Goal: Information Seeking & Learning: Learn about a topic

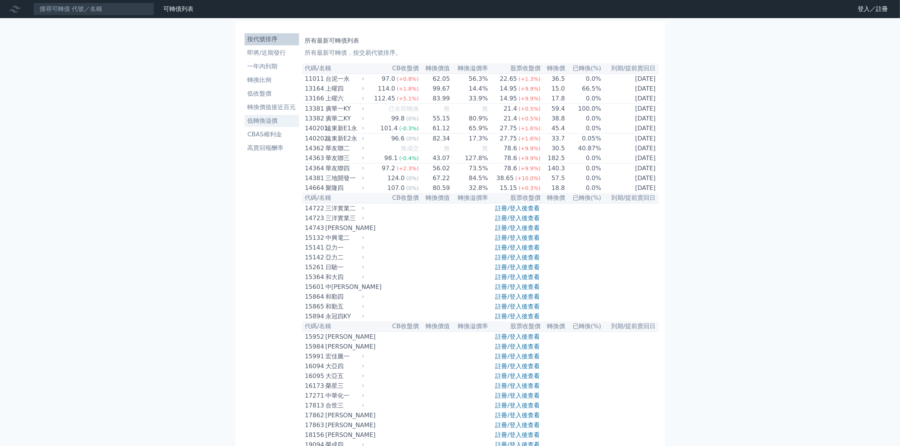
click at [270, 122] on li "低轉換溢價" at bounding box center [272, 120] width 54 height 9
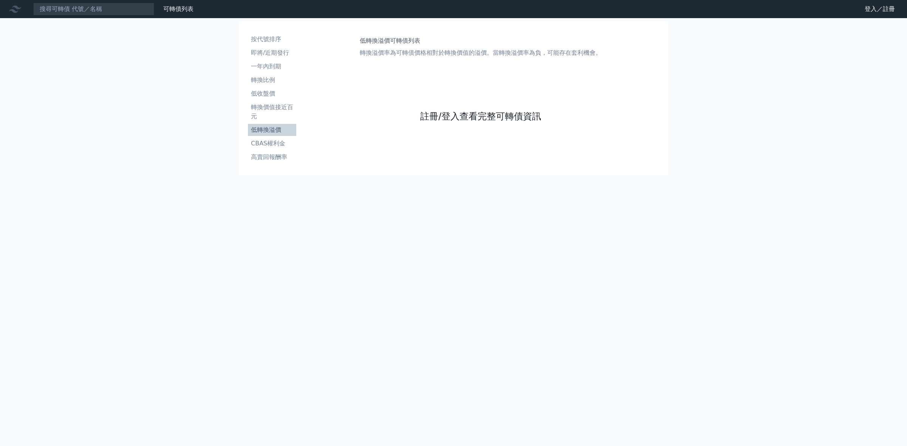
click at [435, 116] on link "註冊/登入查看完整可轉債資訊" at bounding box center [480, 116] width 121 height 12
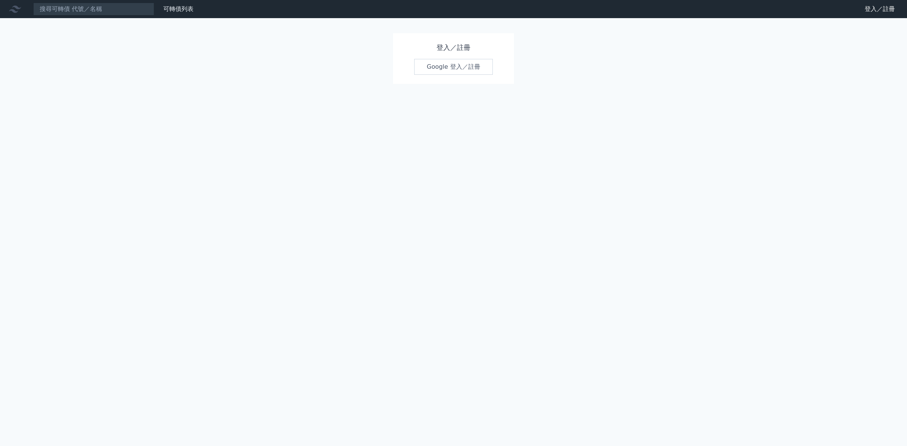
click at [441, 72] on link "Google 登入／註冊" at bounding box center [453, 67] width 79 height 16
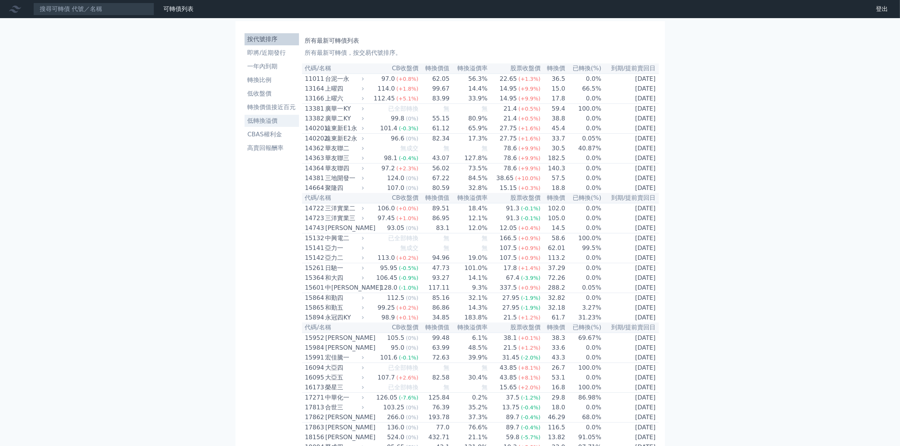
click at [269, 122] on li "低轉換溢價" at bounding box center [272, 120] width 54 height 9
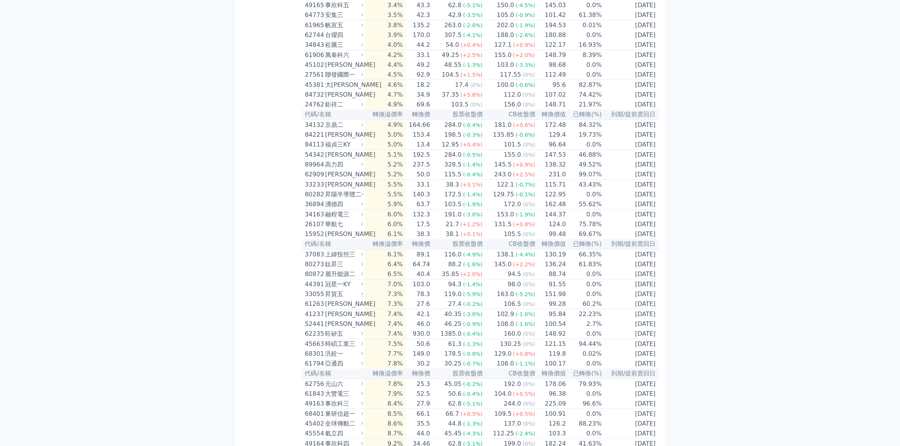
scroll to position [236, 0]
